Goal: Task Accomplishment & Management: Use online tool/utility

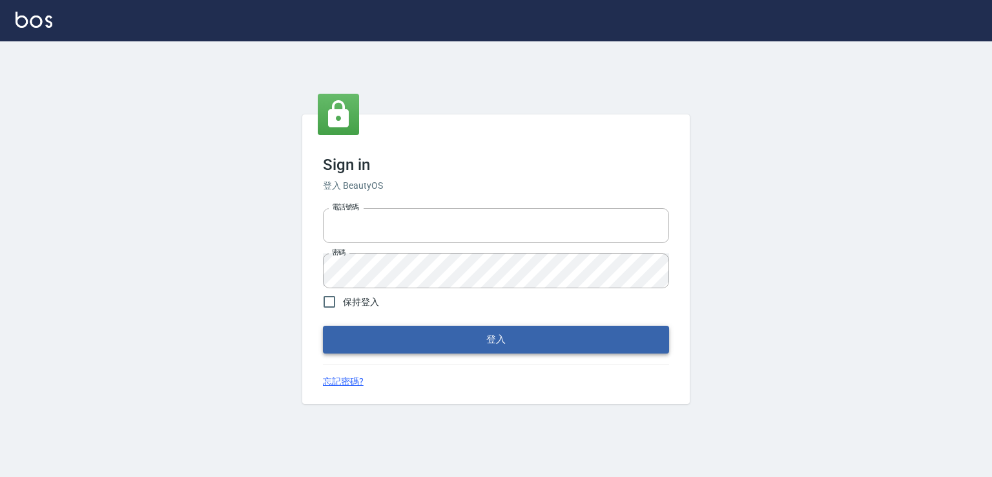
type input "0982132488"
click at [453, 343] on button "登入" at bounding box center [496, 339] width 346 height 27
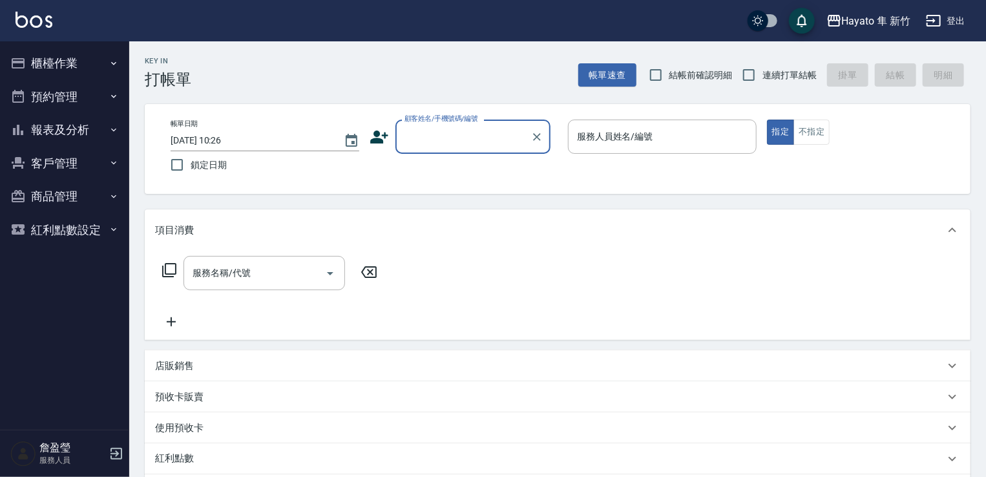
click at [116, 63] on icon "button" at bounding box center [113, 62] width 5 height 3
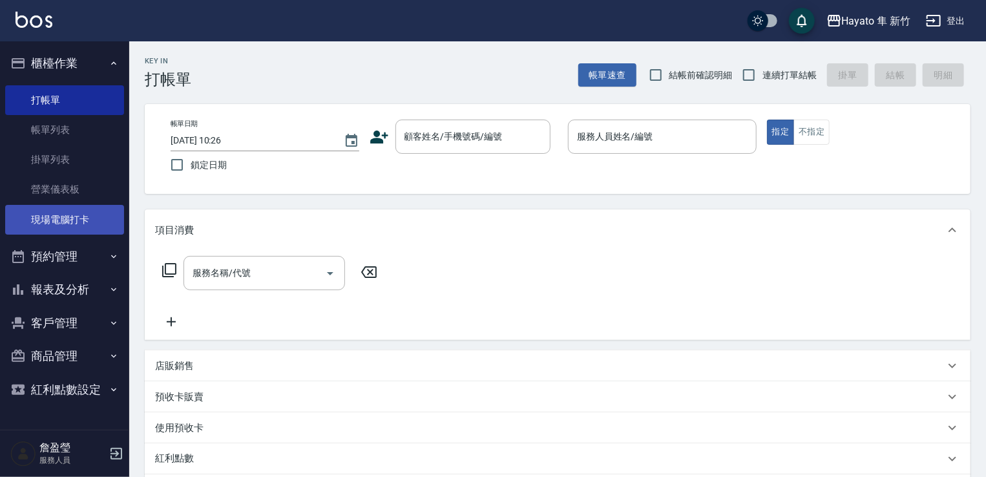
click at [96, 230] on link "現場電腦打卡" at bounding box center [64, 220] width 119 height 30
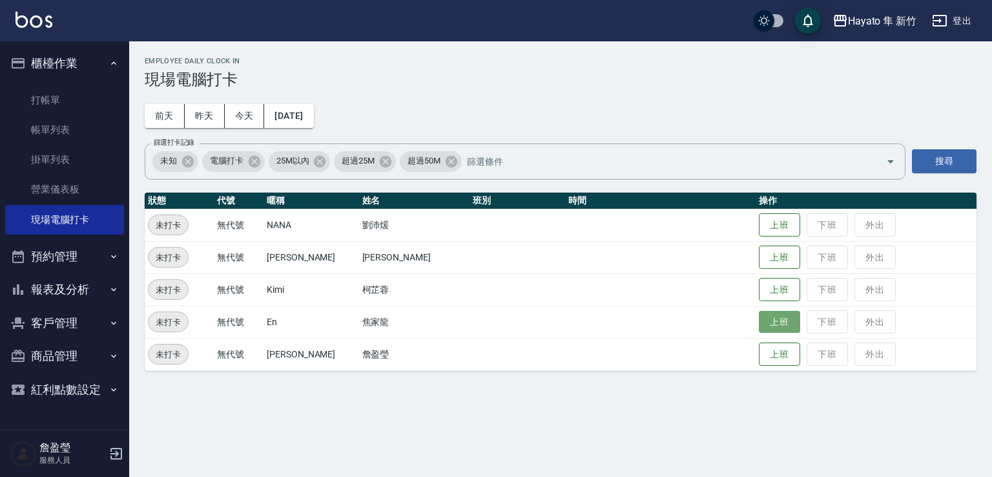
click at [760, 327] on button "上班" at bounding box center [779, 322] width 41 height 23
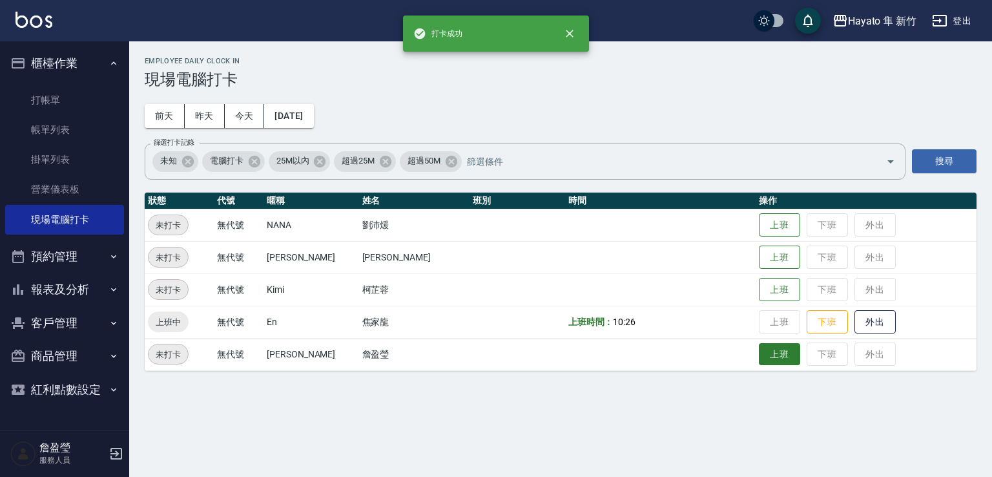
click at [759, 355] on button "上班" at bounding box center [779, 354] width 41 height 23
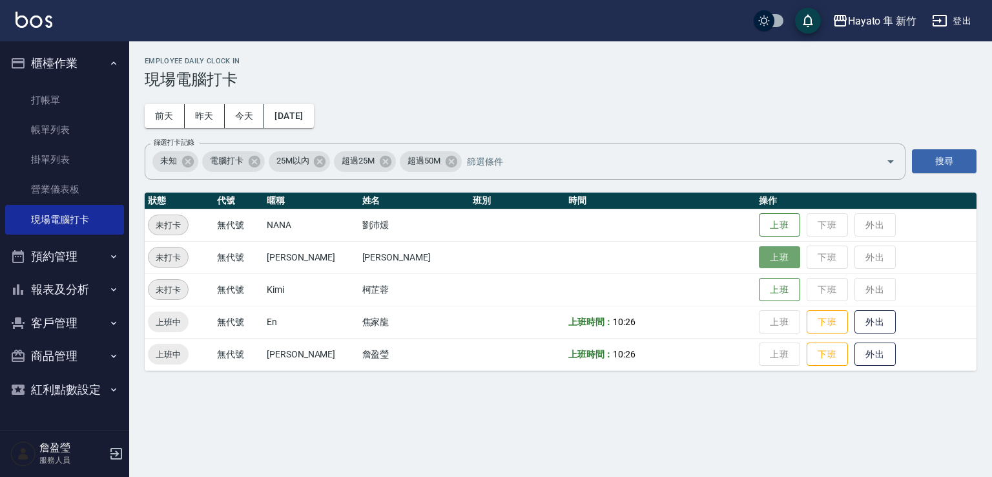
click at [759, 256] on button "上班" at bounding box center [779, 257] width 41 height 23
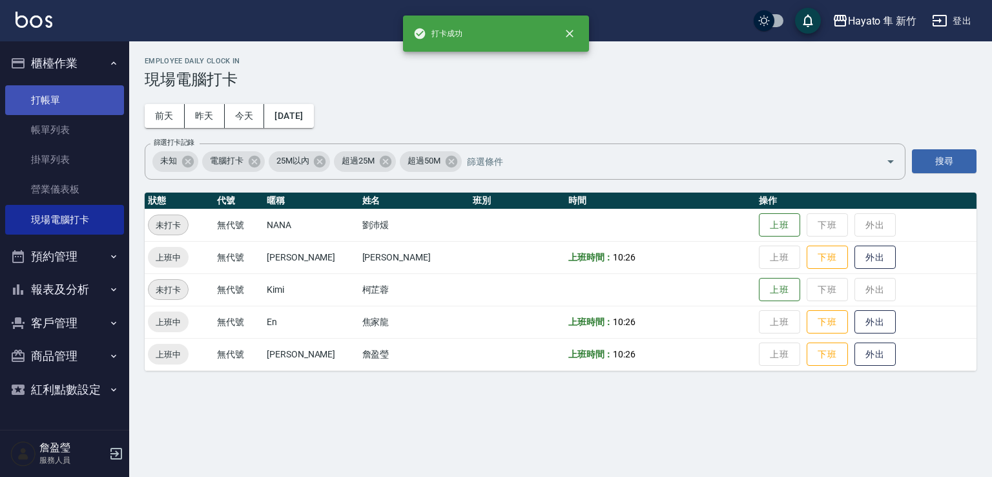
click at [79, 108] on link "打帳單" at bounding box center [64, 100] width 119 height 30
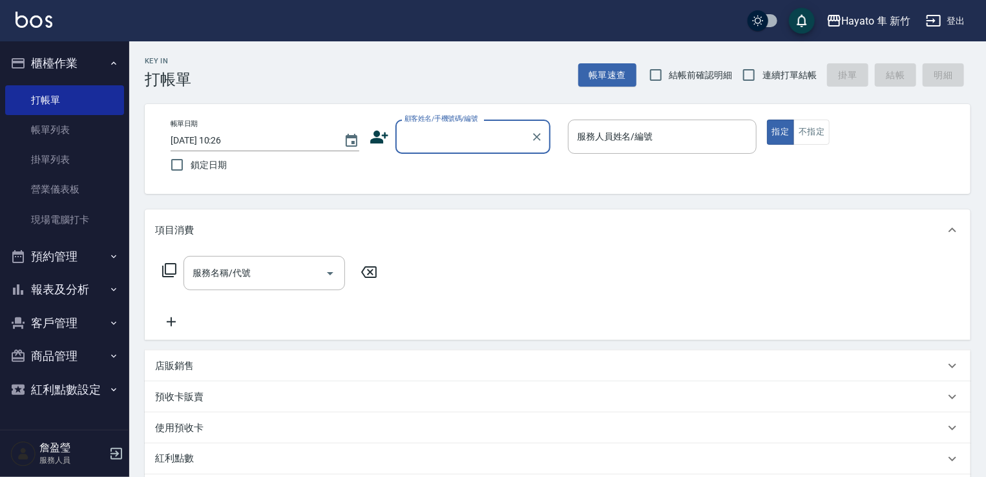
click at [109, 288] on icon "button" at bounding box center [114, 289] width 10 height 10
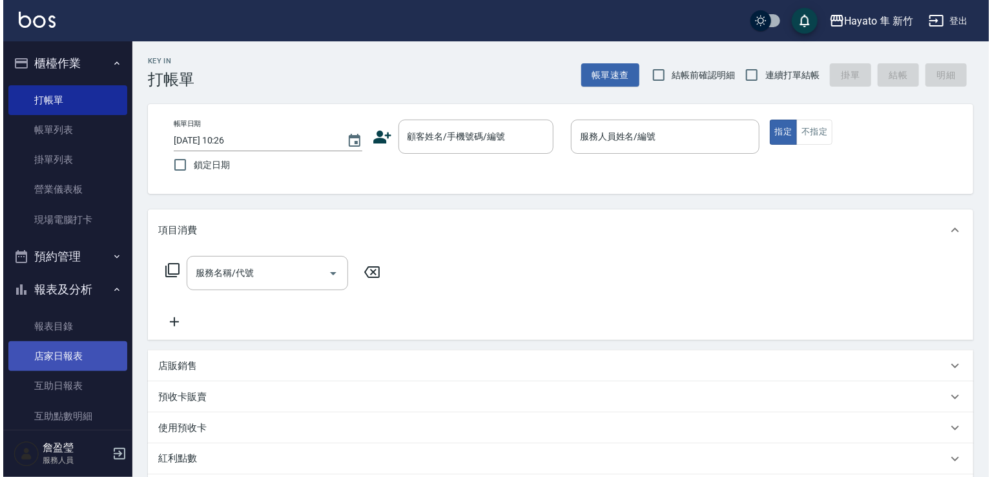
scroll to position [194, 0]
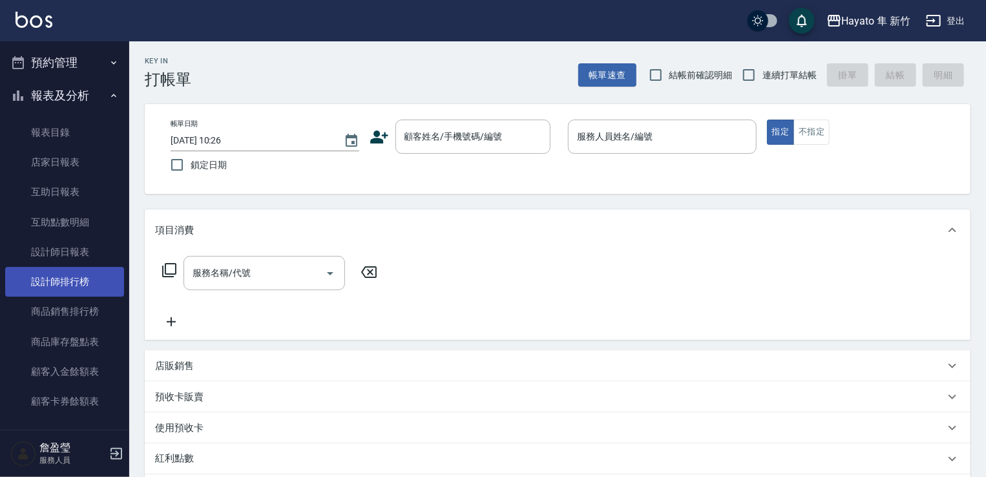
click at [65, 292] on link "設計師排行榜" at bounding box center [64, 282] width 119 height 30
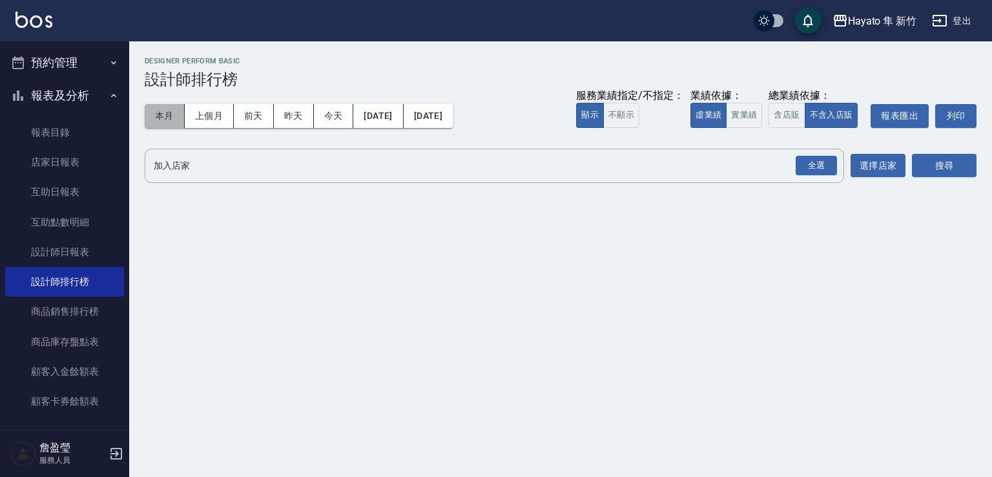
click at [166, 116] on button "本月" at bounding box center [165, 116] width 40 height 24
click at [815, 172] on div "全選" at bounding box center [816, 166] width 41 height 20
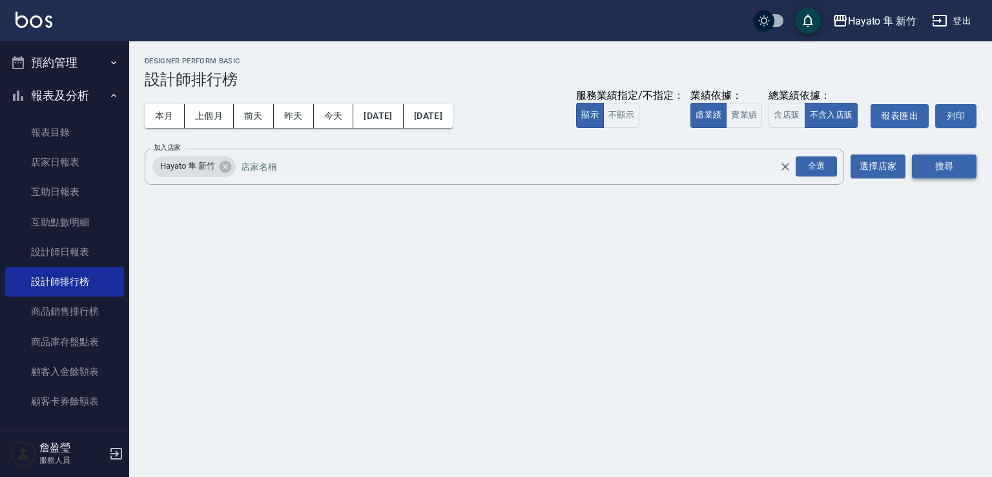
click at [976, 169] on button "搜尋" at bounding box center [944, 166] width 65 height 24
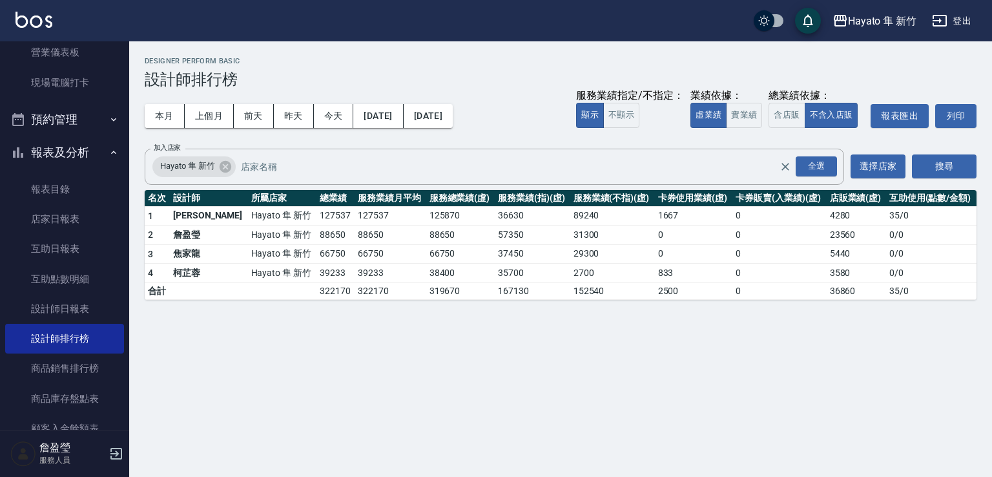
scroll to position [129, 0]
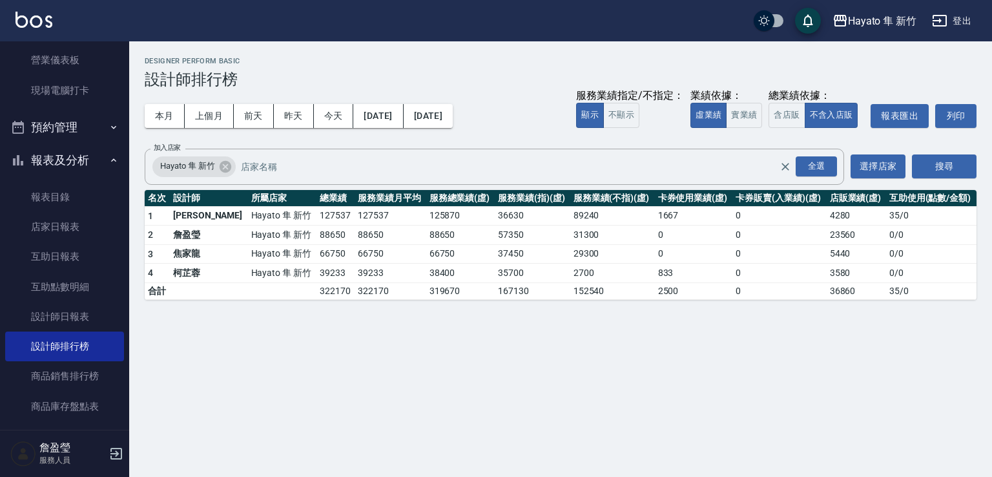
click at [109, 159] on icon "button" at bounding box center [114, 160] width 10 height 10
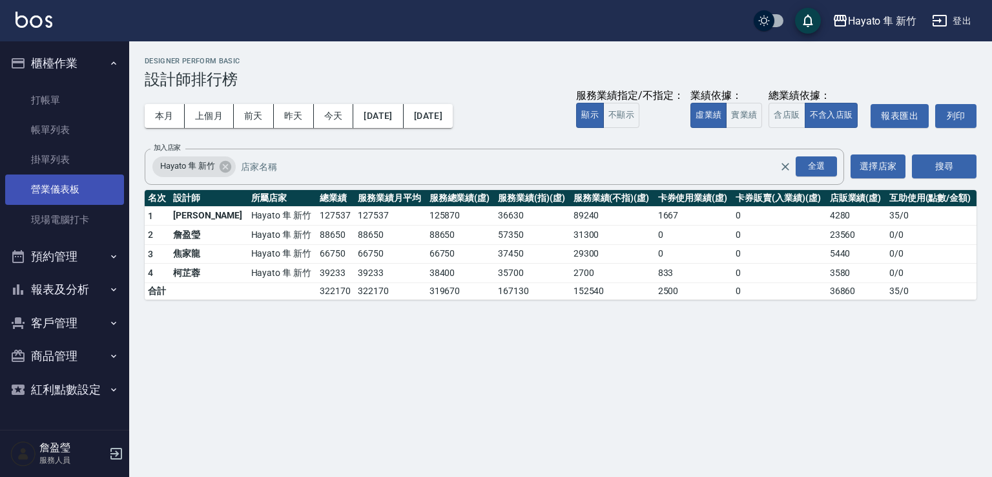
scroll to position [0, 0]
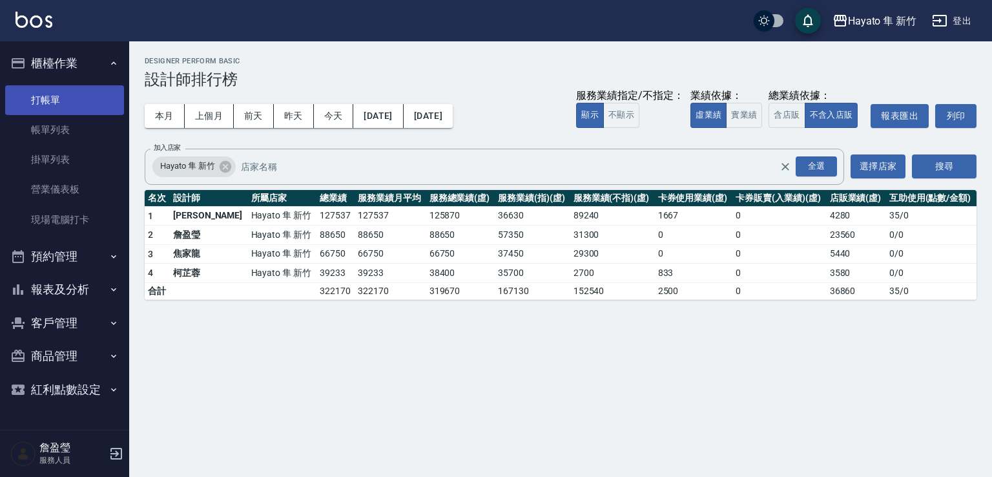
click at [50, 101] on link "打帳單" at bounding box center [64, 100] width 119 height 30
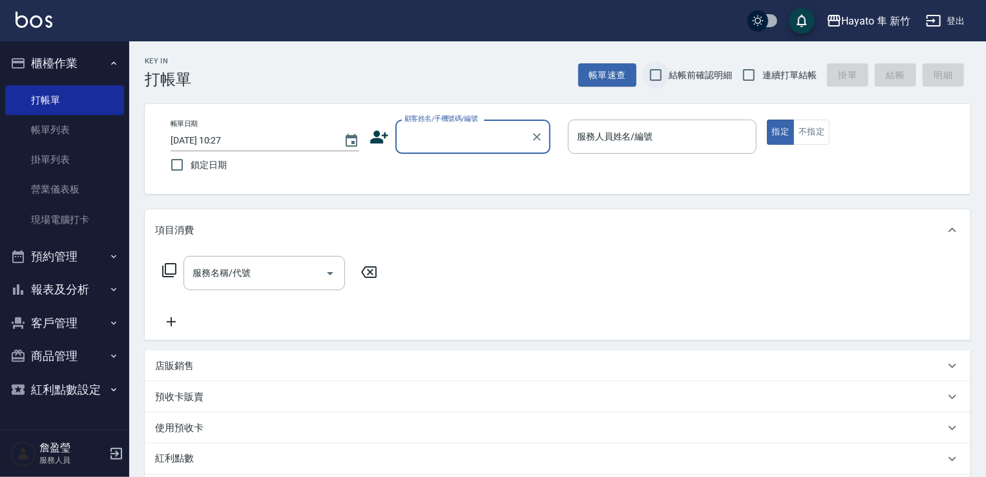
drag, startPoint x: 656, startPoint y: 74, endPoint x: 667, endPoint y: 78, distance: 11.9
click at [654, 75] on input "結帳前確認明細" at bounding box center [655, 74] width 27 height 27
checkbox input "true"
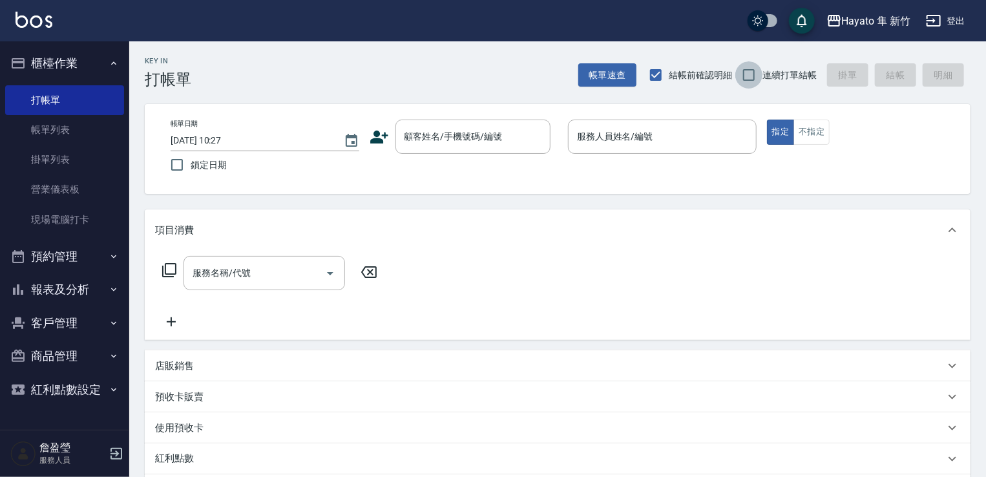
click at [749, 81] on input "連續打單結帳" at bounding box center [748, 74] width 27 height 27
checkbox input "true"
click at [50, 228] on link "現場電腦打卡" at bounding box center [64, 220] width 119 height 30
